Goal: Navigation & Orientation: Locate item on page

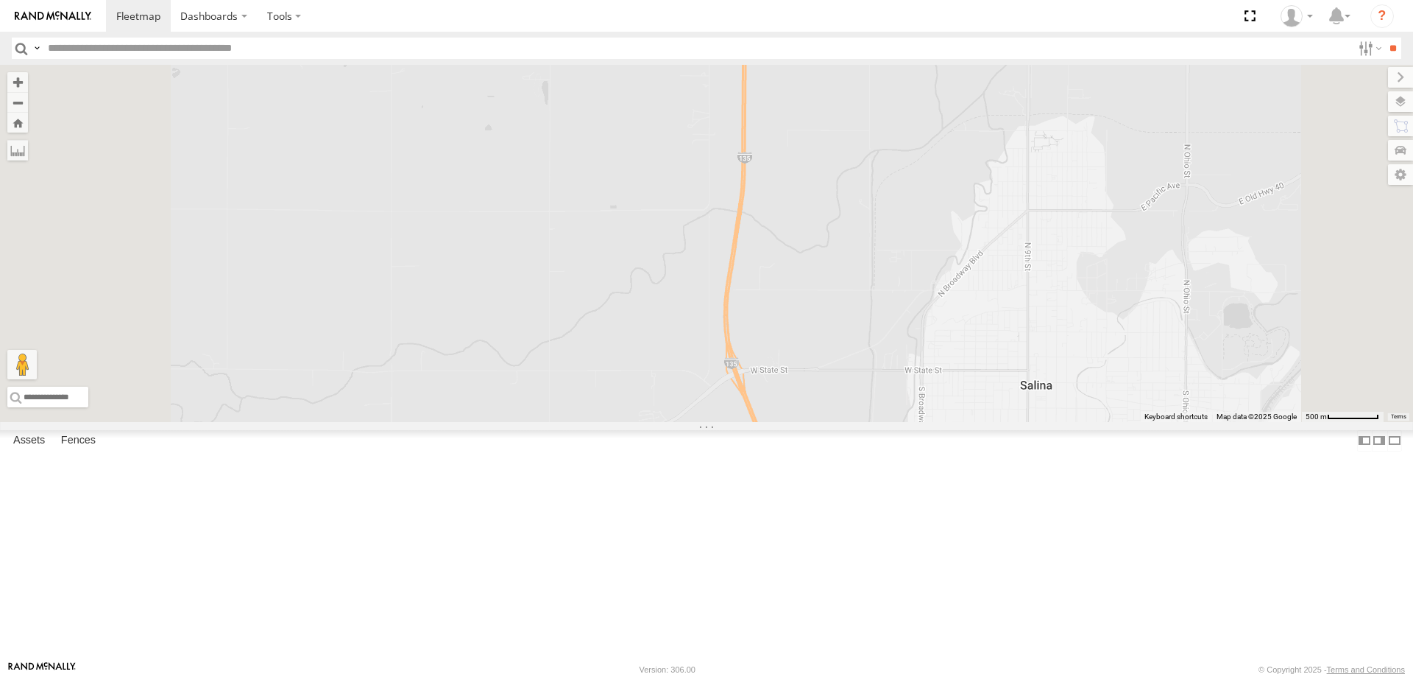
drag, startPoint x: 1005, startPoint y: 282, endPoint x: 917, endPoint y: 451, distance: 190.0
click at [917, 422] on div "300 246 298 270 256 232 296 302 248 266 278 260 3" at bounding box center [706, 243] width 1413 height 357
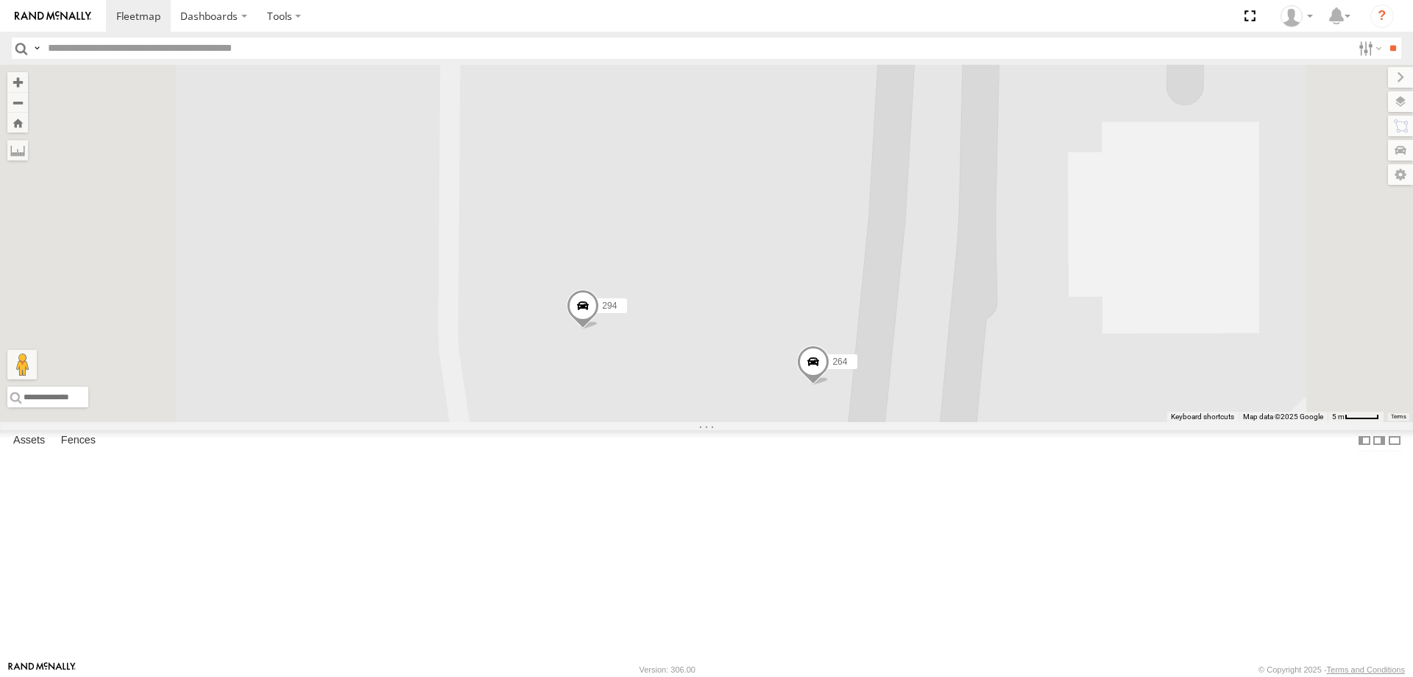
click at [830, 385] on span at bounding box center [813, 365] width 32 height 40
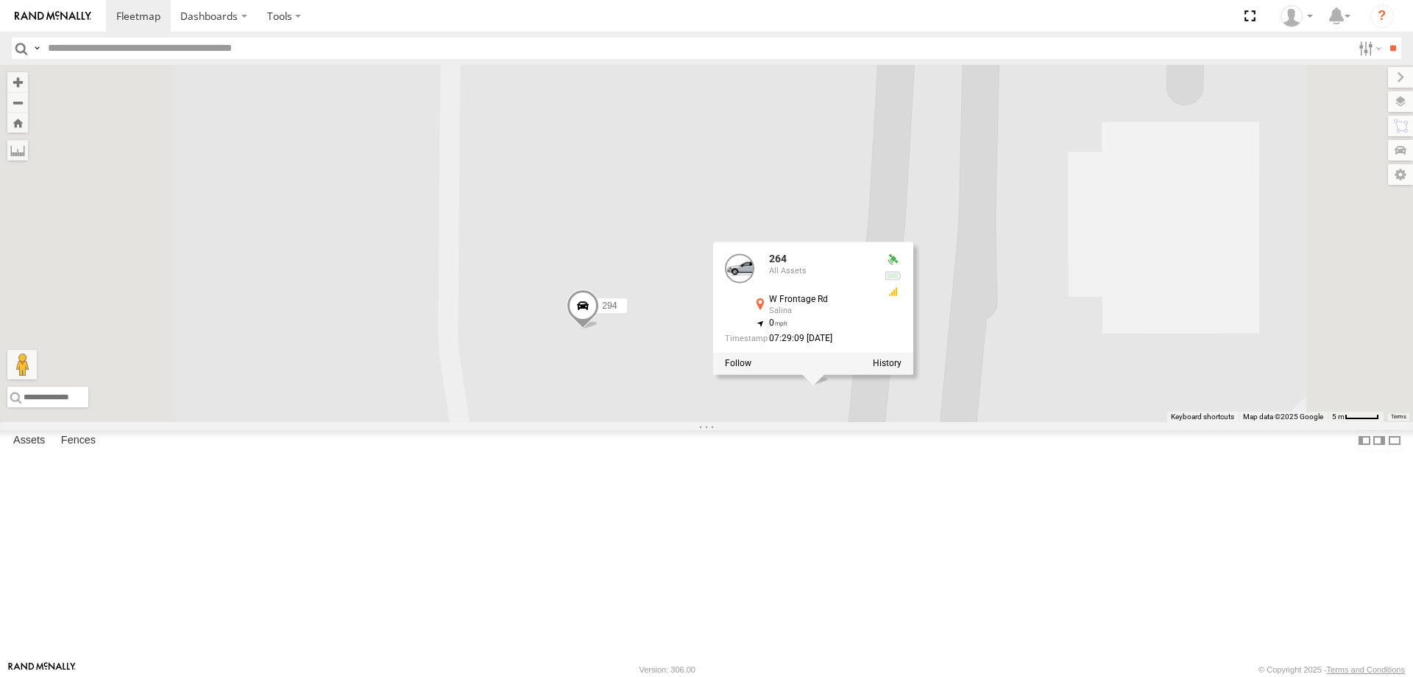
click at [855, 422] on div "300 246 298 270 256 232 296 302 248 266 278 260 244 264 294 264 All Assets W Fr…" at bounding box center [706, 243] width 1413 height 357
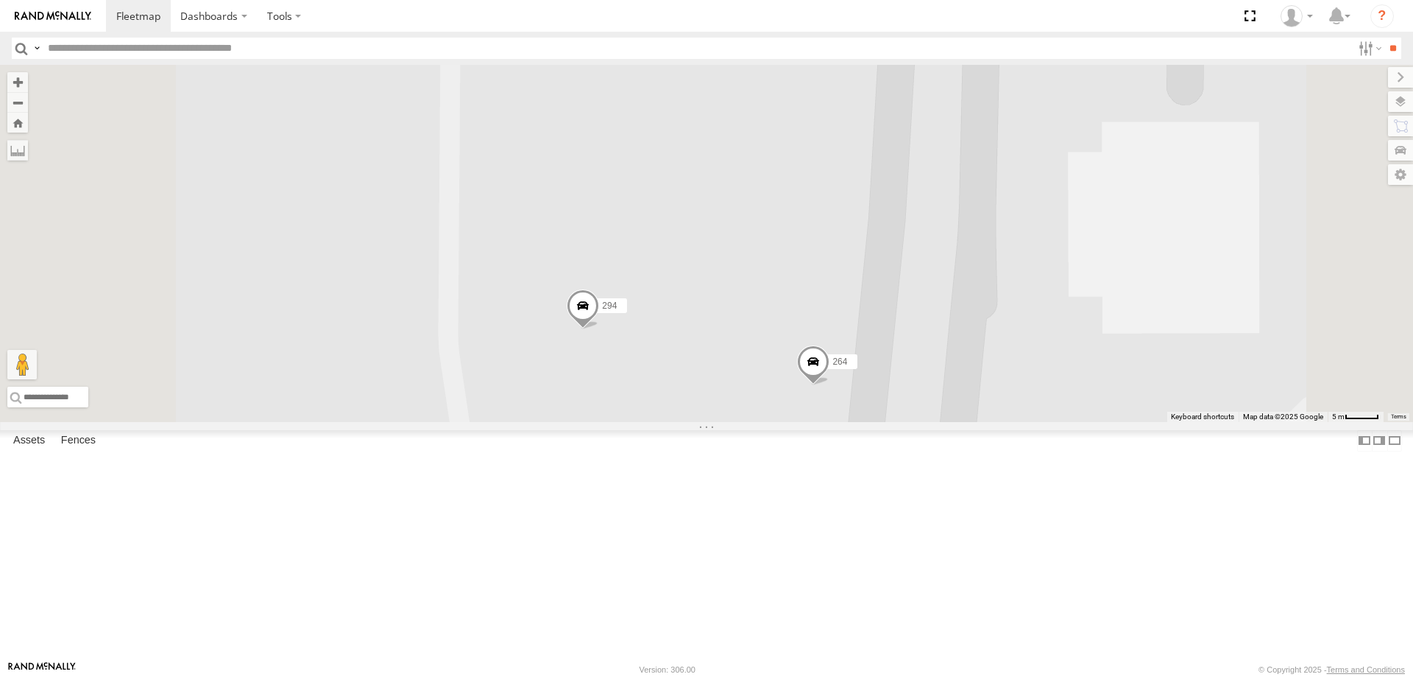
click at [599, 329] on span at bounding box center [583, 309] width 32 height 40
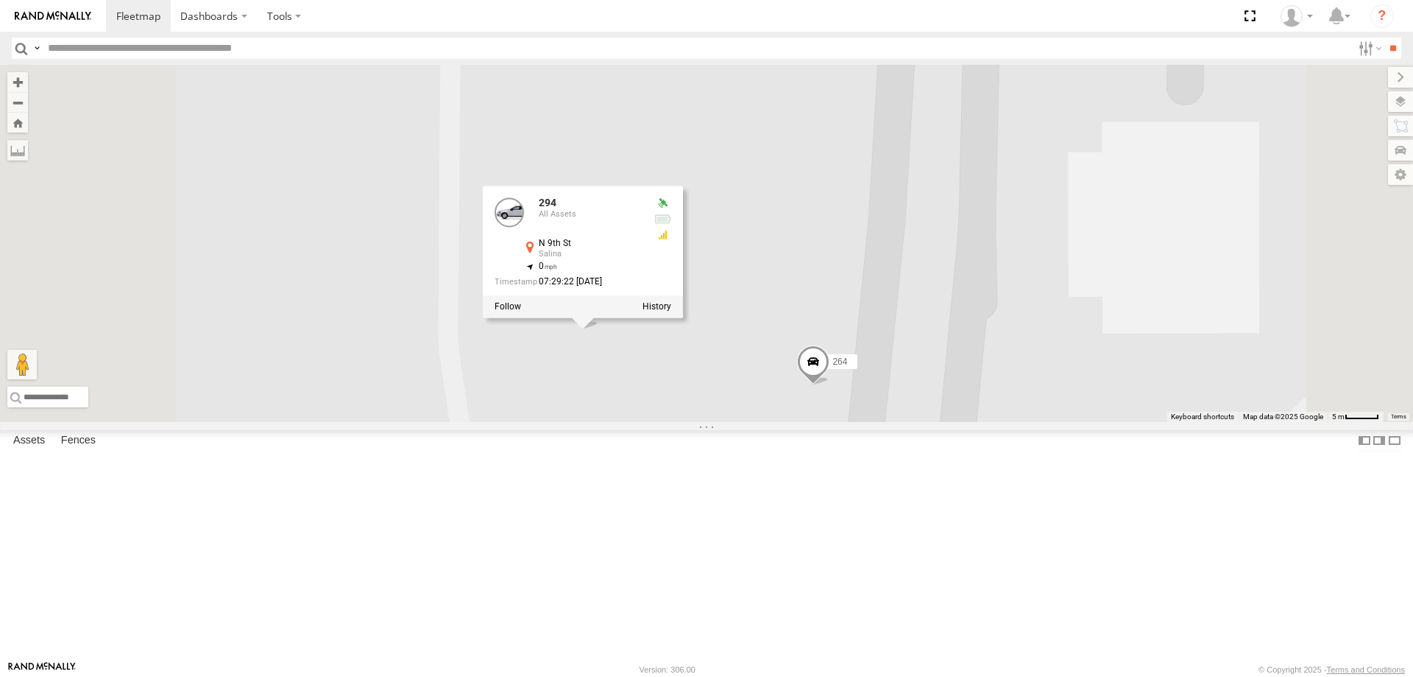
click at [830, 385] on span at bounding box center [813, 365] width 32 height 40
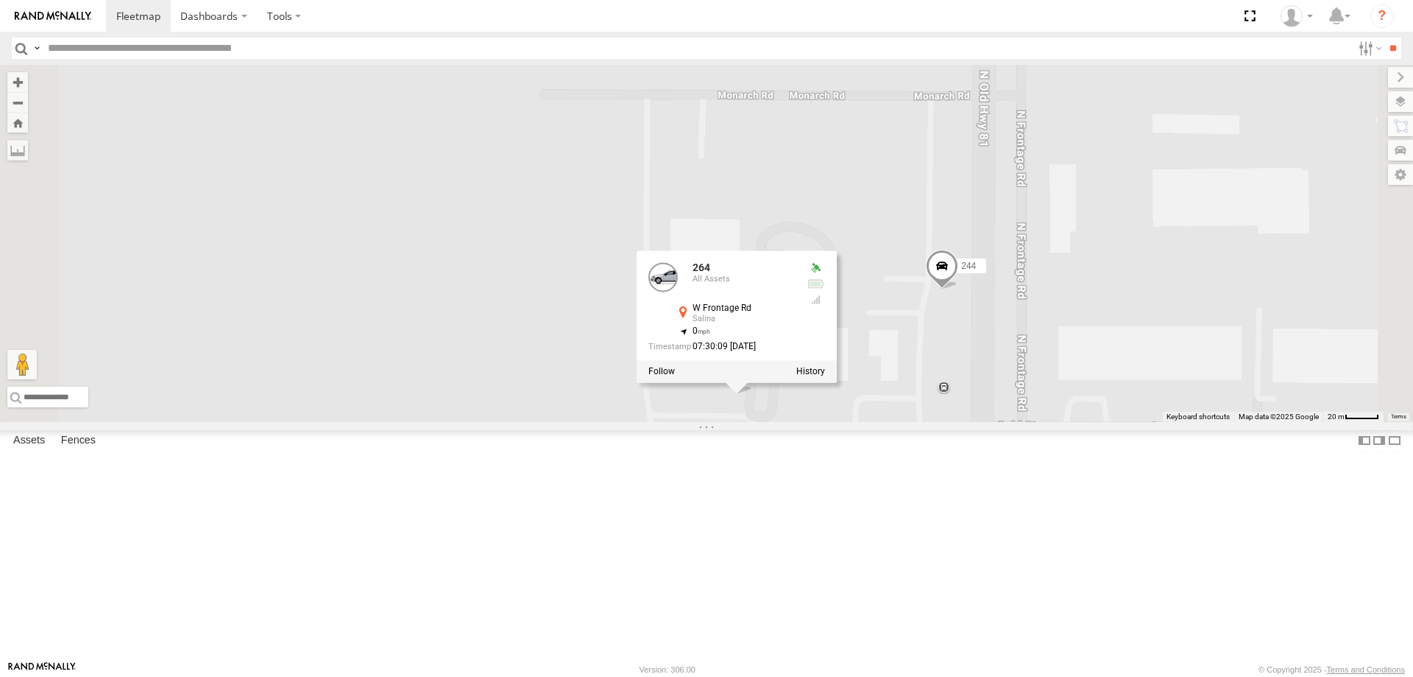
click at [769, 422] on div "300 246 298 270 256 232 296 302 248 266 278 260 244 264 294 264 All Assets W Fr…" at bounding box center [706, 243] width 1413 height 357
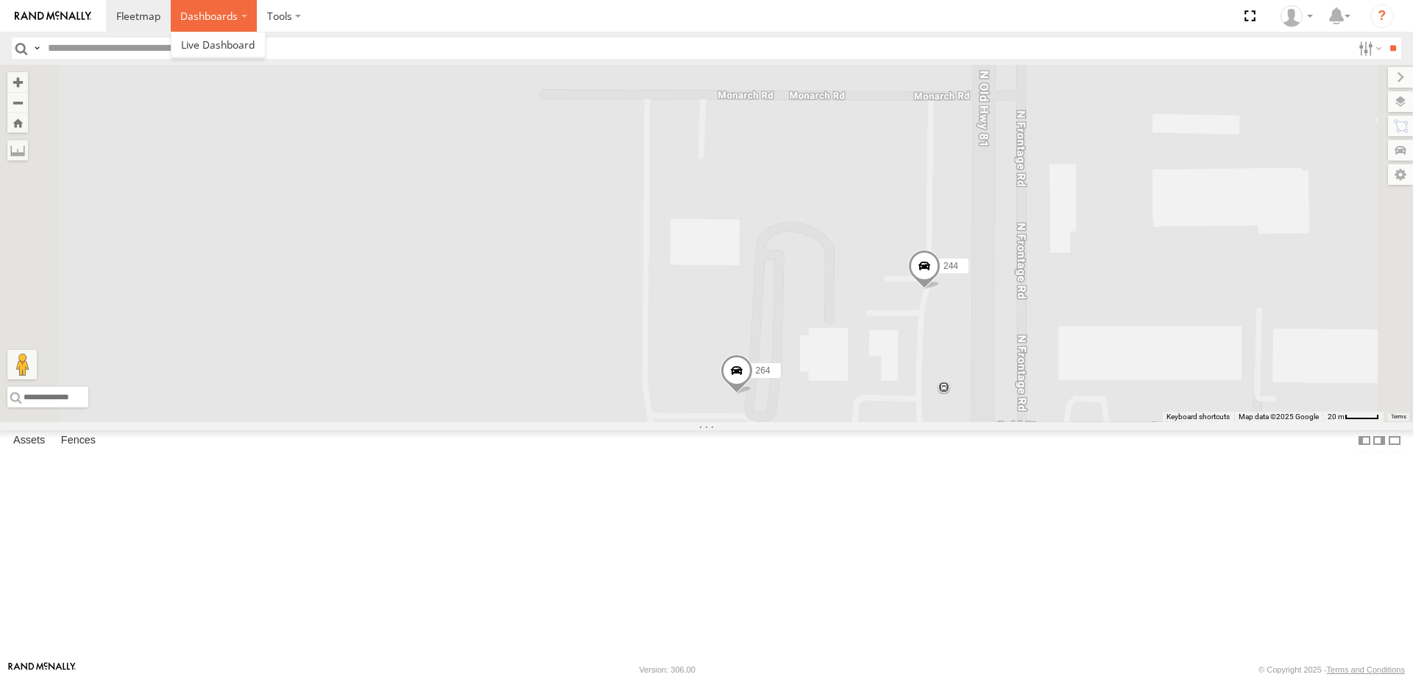
click at [227, 13] on label "Dashboards" at bounding box center [214, 16] width 87 height 32
click at [220, 47] on span at bounding box center [218, 45] width 74 height 14
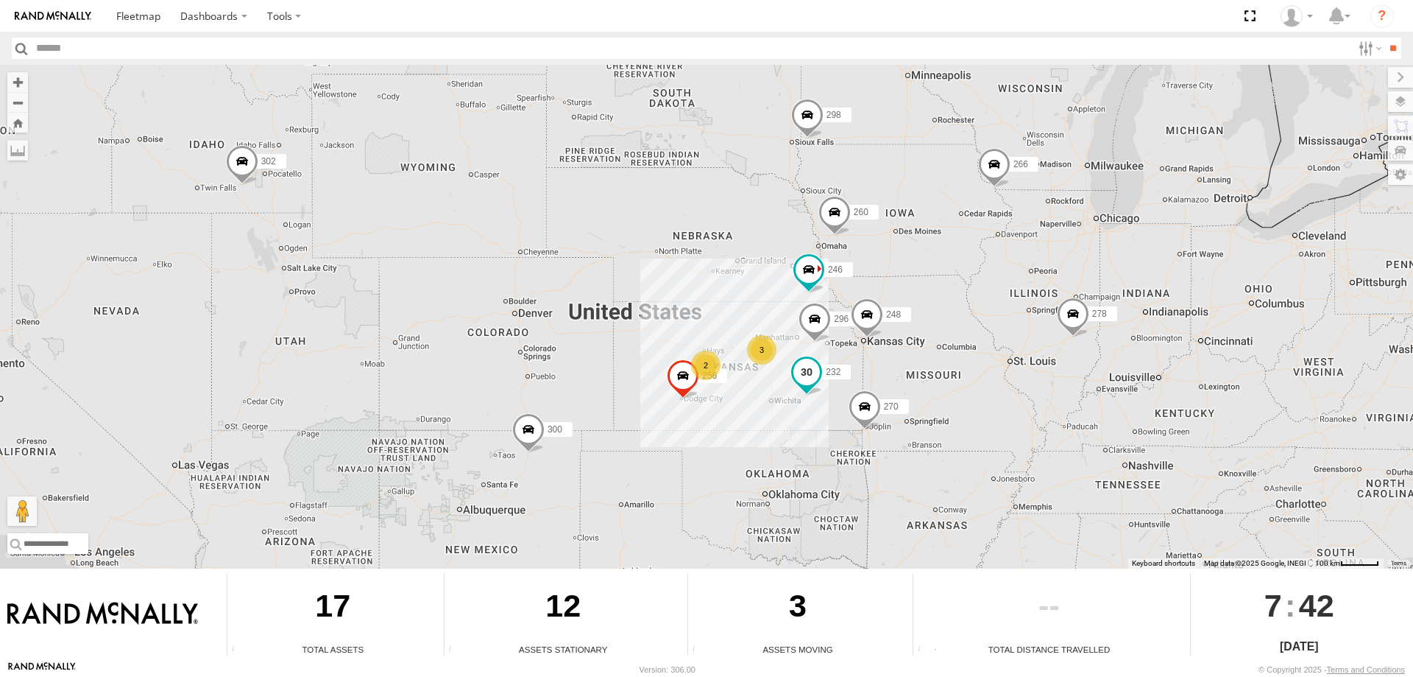
click at [810, 375] on span at bounding box center [807, 371] width 27 height 27
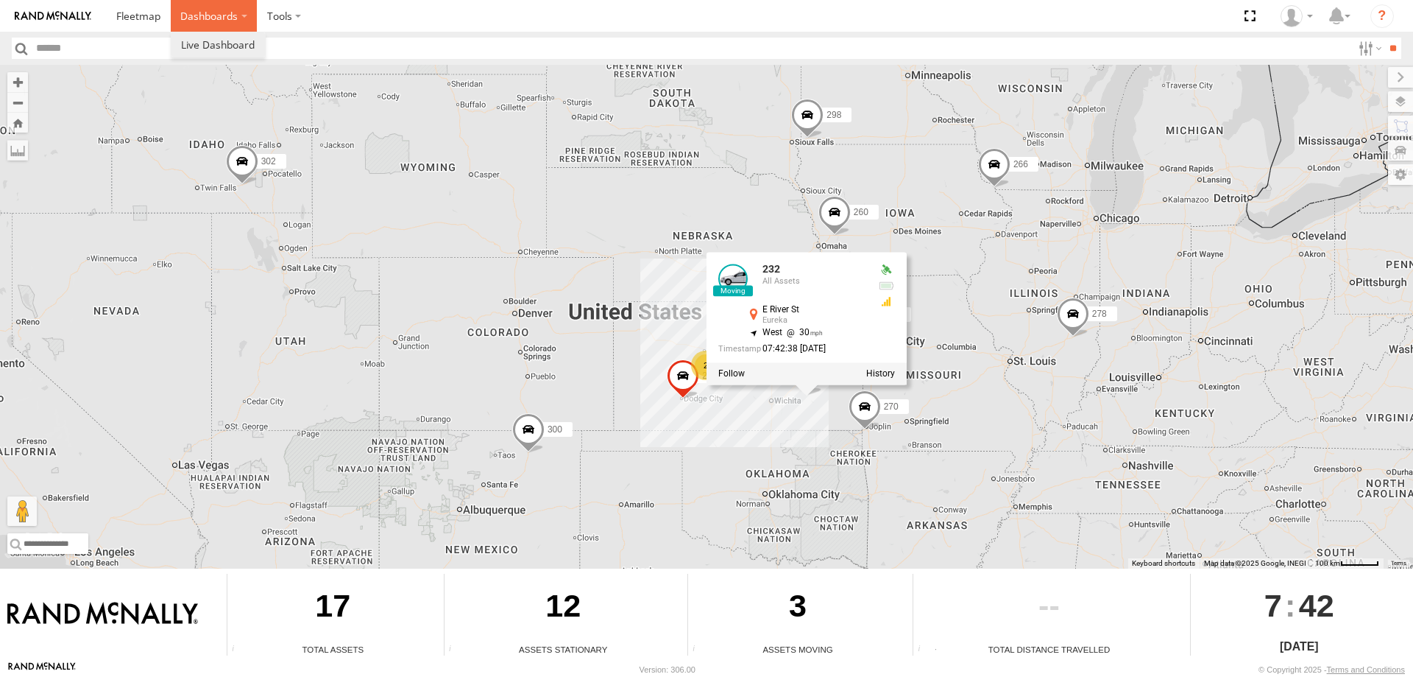
click at [216, 21] on label "Dashboards" at bounding box center [214, 16] width 87 height 32
click at [219, 15] on label "Dashboards" at bounding box center [214, 16] width 87 height 32
click at [219, 43] on span at bounding box center [218, 45] width 74 height 14
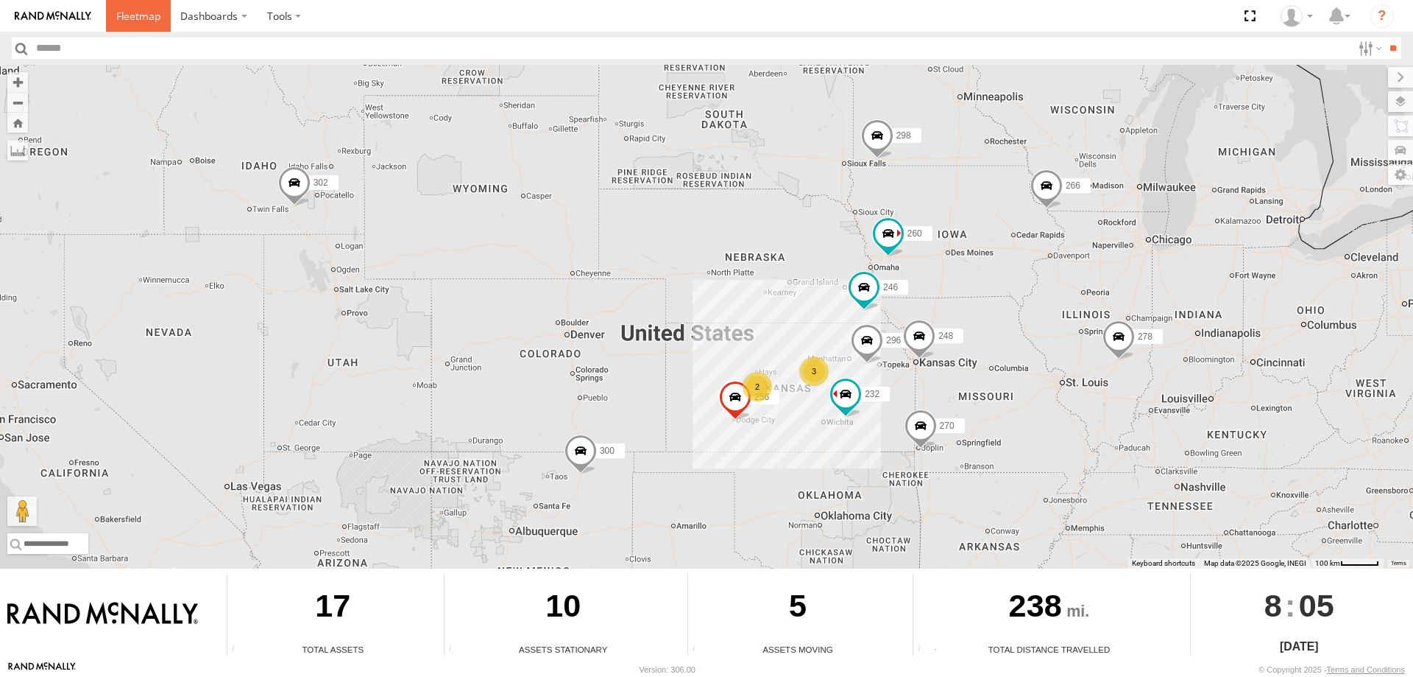
click at [133, 19] on span at bounding box center [138, 16] width 44 height 14
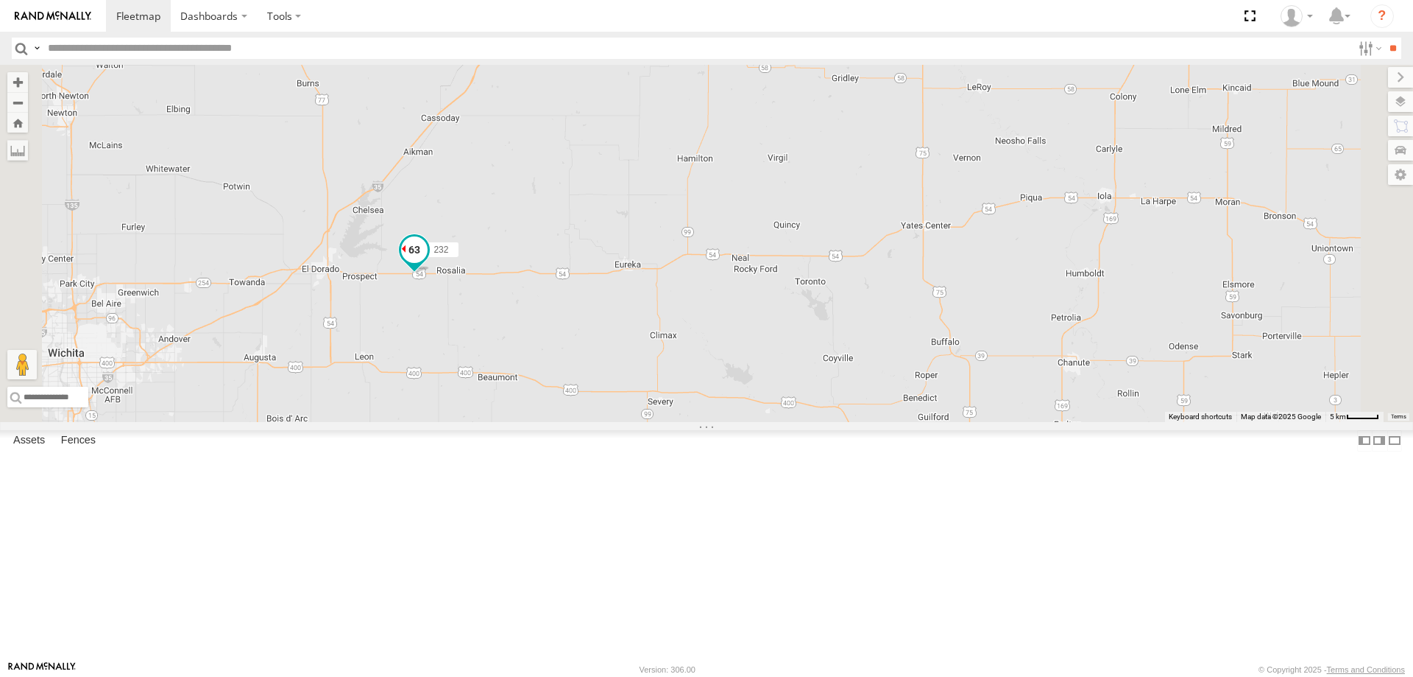
click at [431, 273] on span at bounding box center [414, 253] width 32 height 40
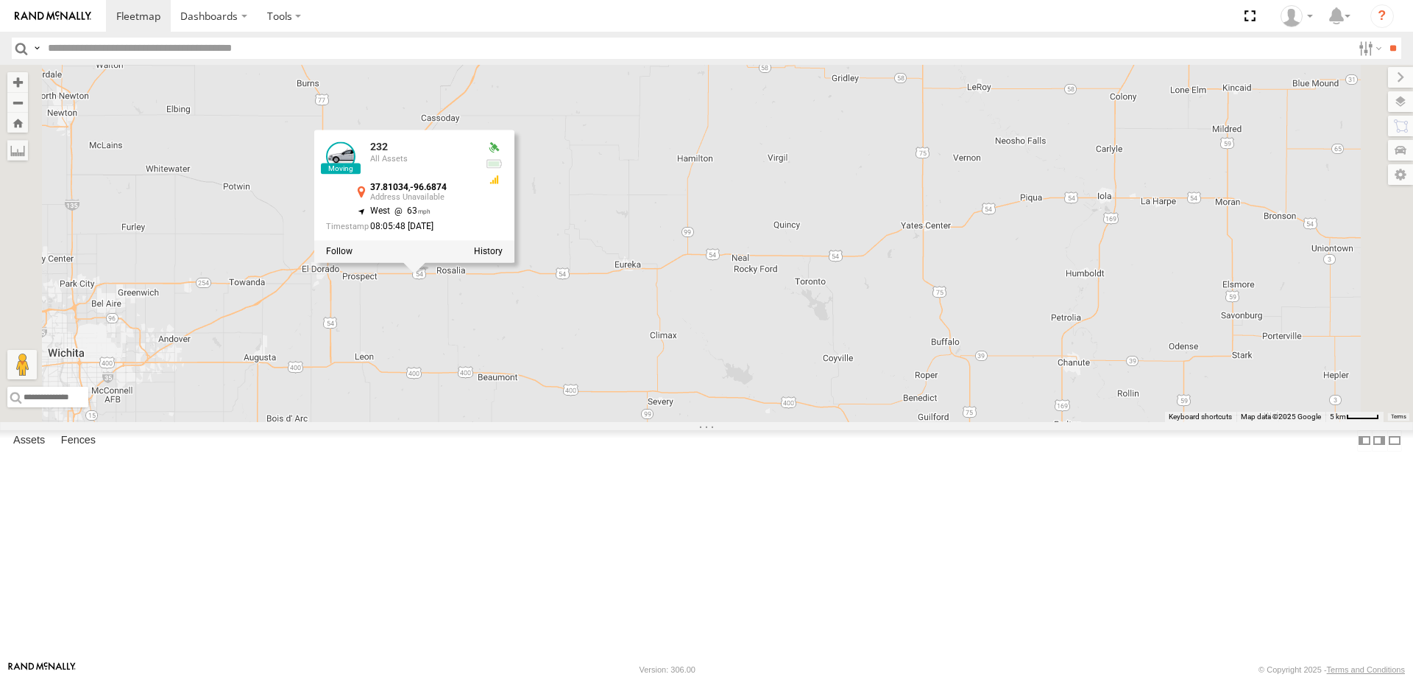
click at [640, 422] on div "300 302 278 246 298 270 256 232 296 248 266 260 232 All Assets 37.81034 , -96.6…" at bounding box center [706, 243] width 1413 height 357
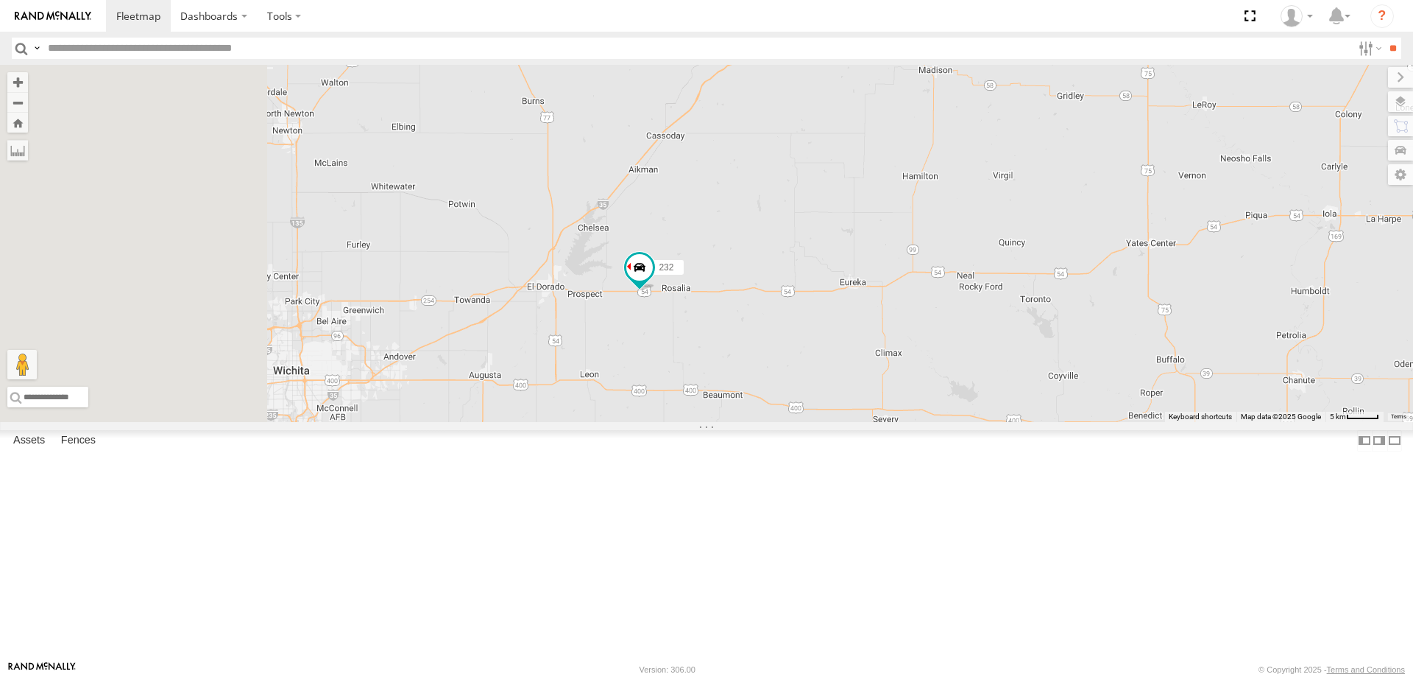
drag, startPoint x: 518, startPoint y: 492, endPoint x: 771, endPoint y: 512, distance: 253.3
click at [764, 422] on div "300 302 278 246 298 270 256 232 296 248 266 260" at bounding box center [706, 243] width 1413 height 357
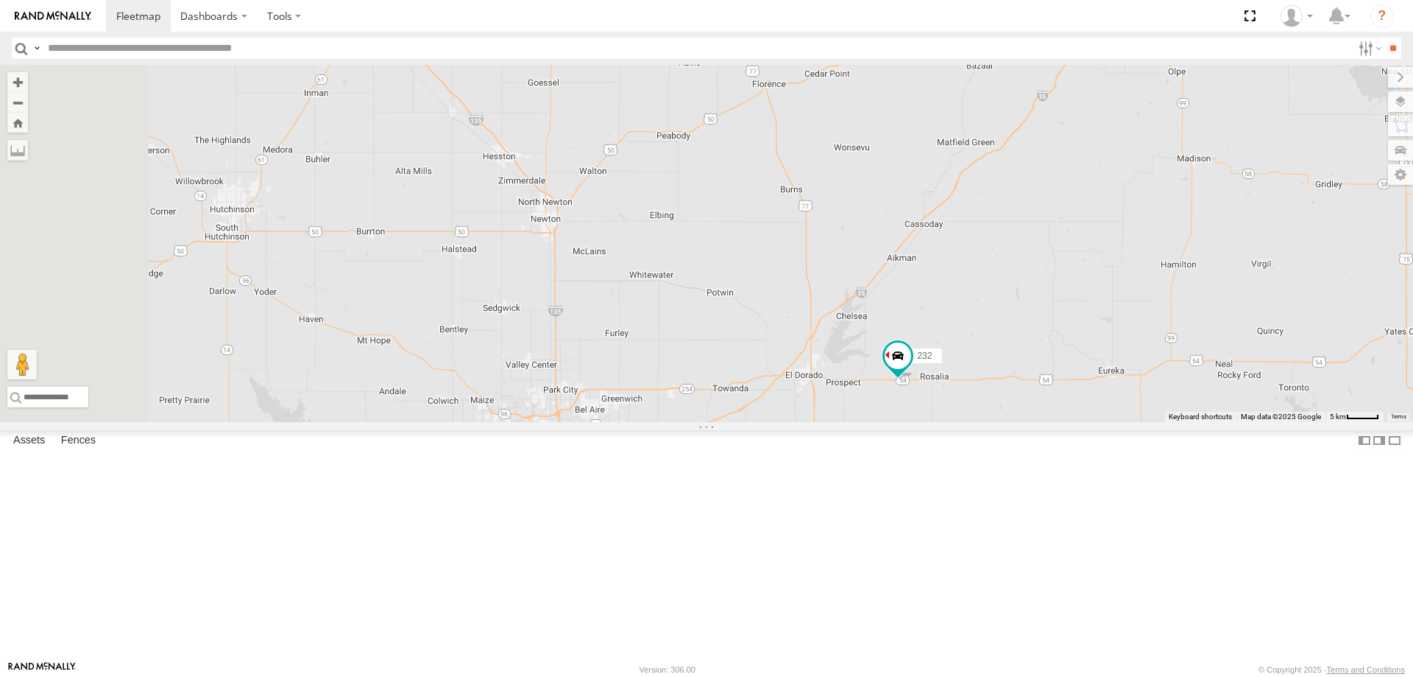
drag, startPoint x: 757, startPoint y: 368, endPoint x: 857, endPoint y: 431, distance: 118.1
click at [852, 422] on div "300 302 278 246 298 270 256 232 296 248 266 260" at bounding box center [706, 243] width 1413 height 357
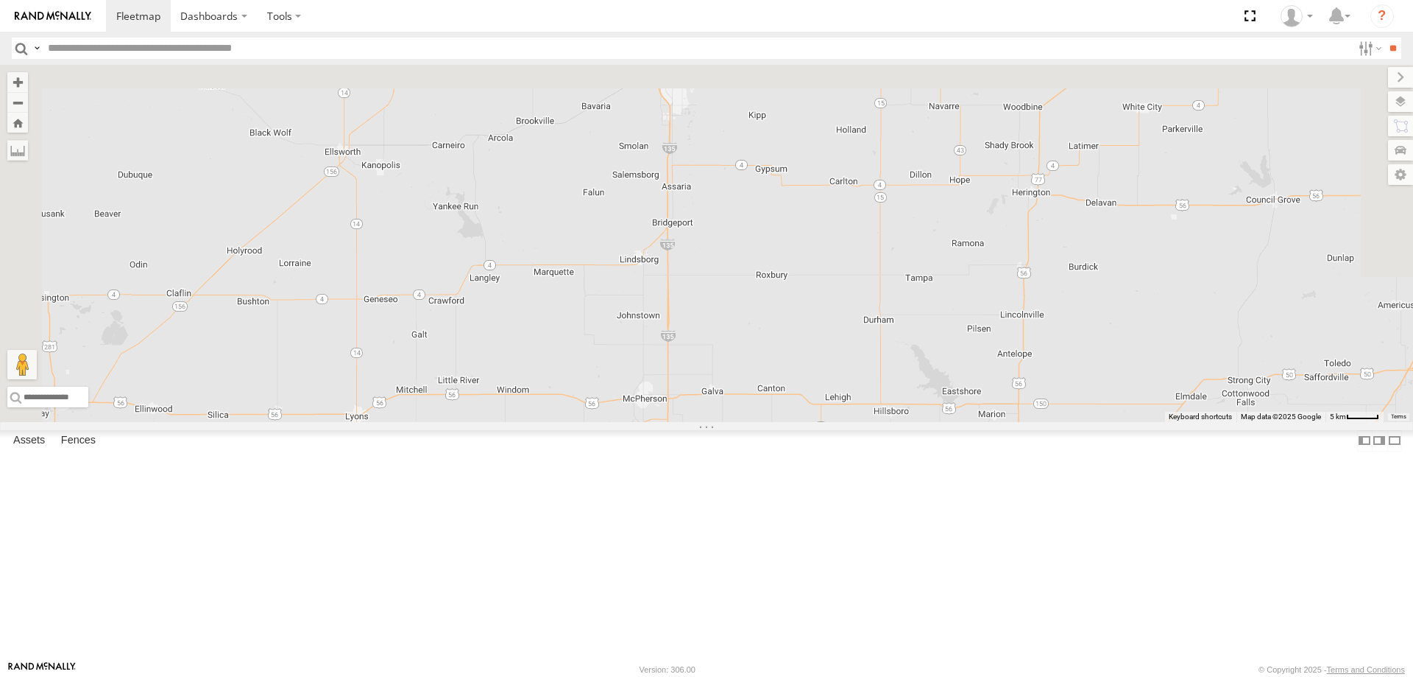
drag, startPoint x: 675, startPoint y: 403, endPoint x: 671, endPoint y: 531, distance: 127.4
click at [671, 422] on div at bounding box center [706, 243] width 1413 height 357
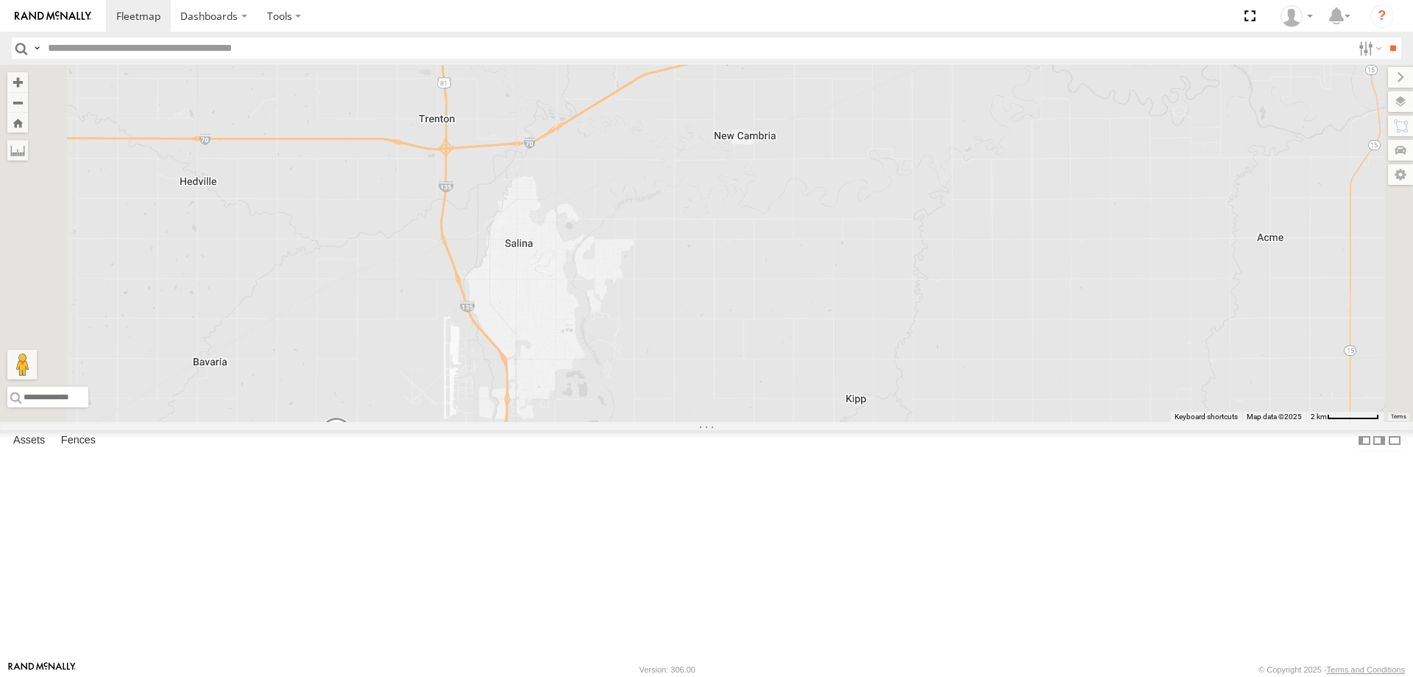
drag, startPoint x: 479, startPoint y: 398, endPoint x: 622, endPoint y: 359, distance: 148.0
click at [619, 361] on div "264" at bounding box center [706, 243] width 1413 height 357
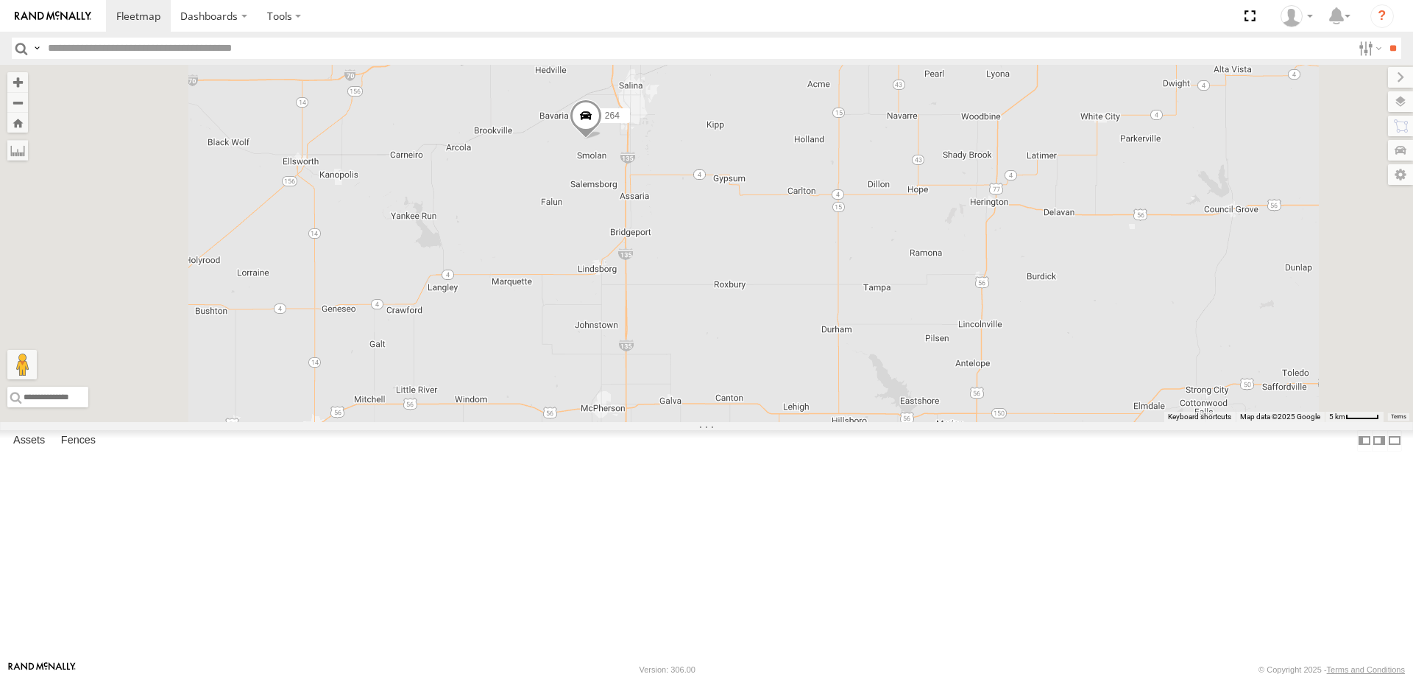
drag, startPoint x: 679, startPoint y: 541, endPoint x: 736, endPoint y: 311, distance: 236.7
click at [736, 311] on div "264" at bounding box center [706, 243] width 1413 height 357
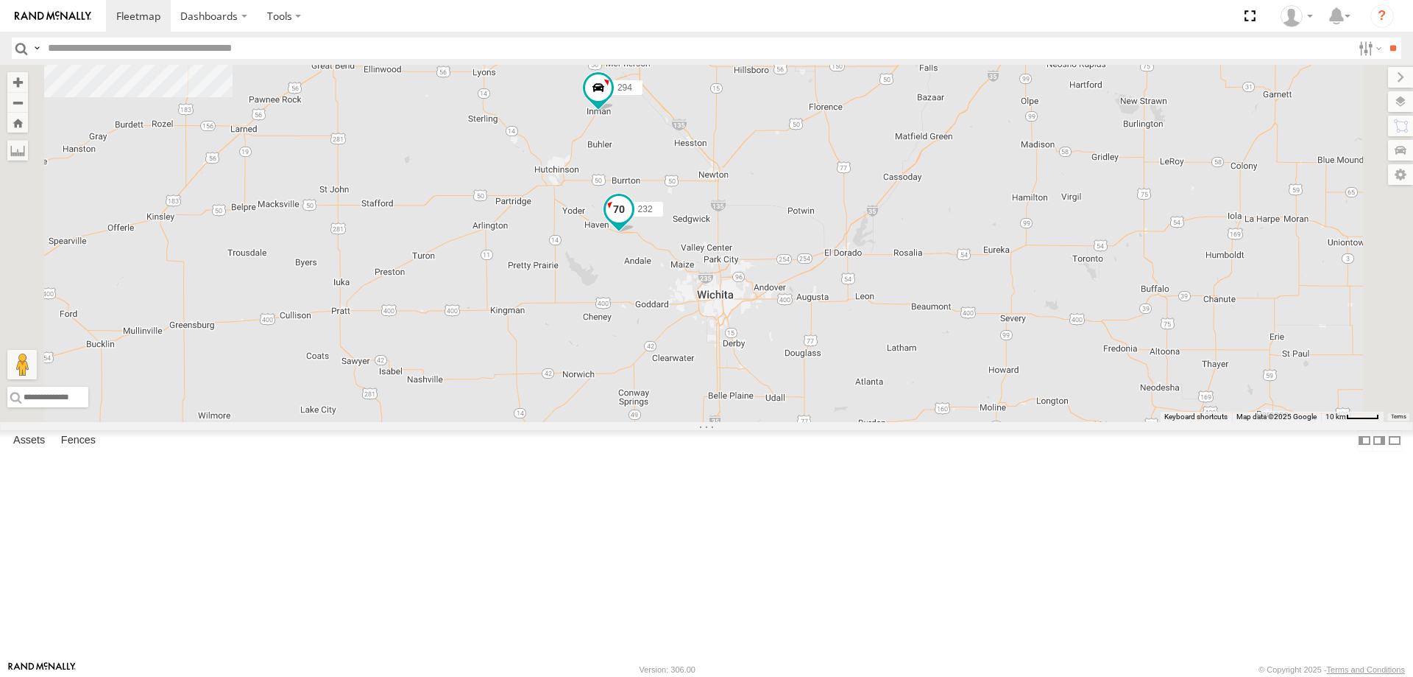
click at [632, 222] on span at bounding box center [619, 208] width 27 height 27
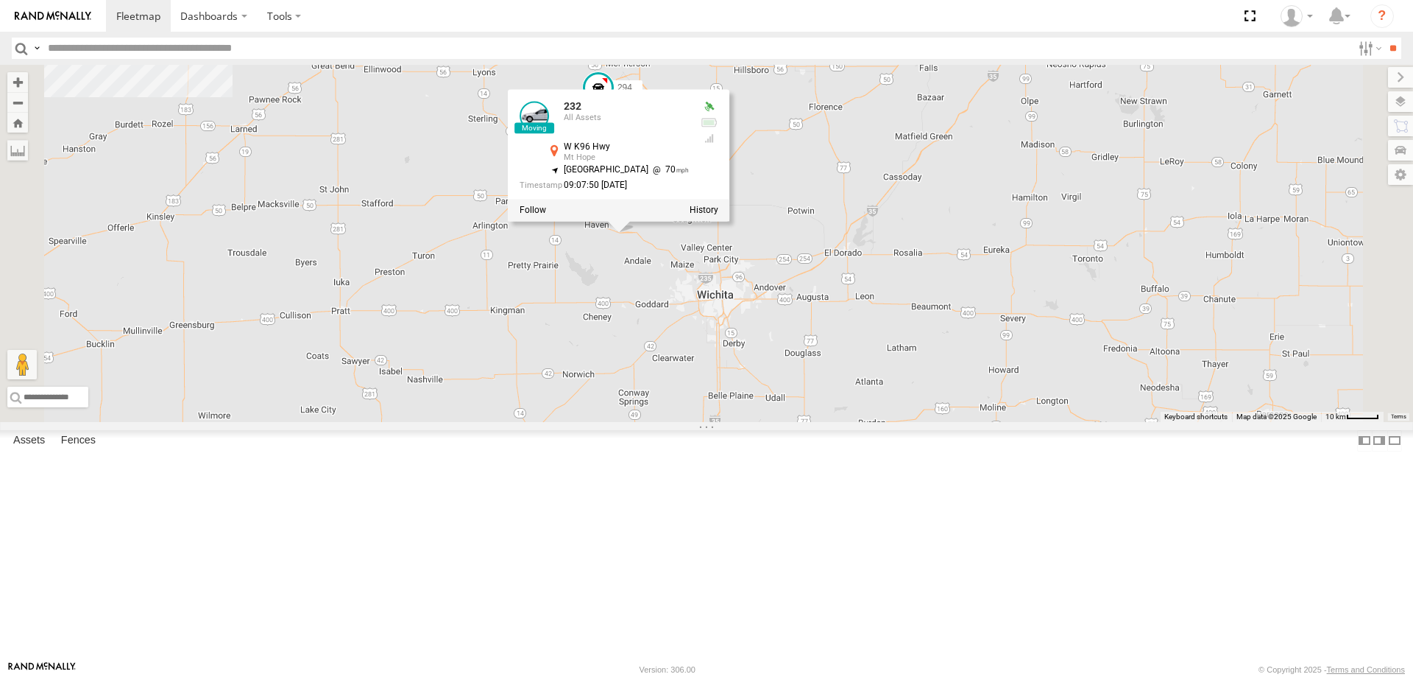
click at [738, 422] on div "264 232 294 2 232 All Assets W K96 Hwy Mt Hope 37.87575 , -97.69982 North West …" at bounding box center [706, 243] width 1413 height 357
click at [721, 397] on div "264 232 294 2 232 All Assets W K96 Hwy Mt Hope 37.87575 , -97.69982 North West …" at bounding box center [706, 243] width 1413 height 357
